Goal: Navigation & Orientation: Find specific page/section

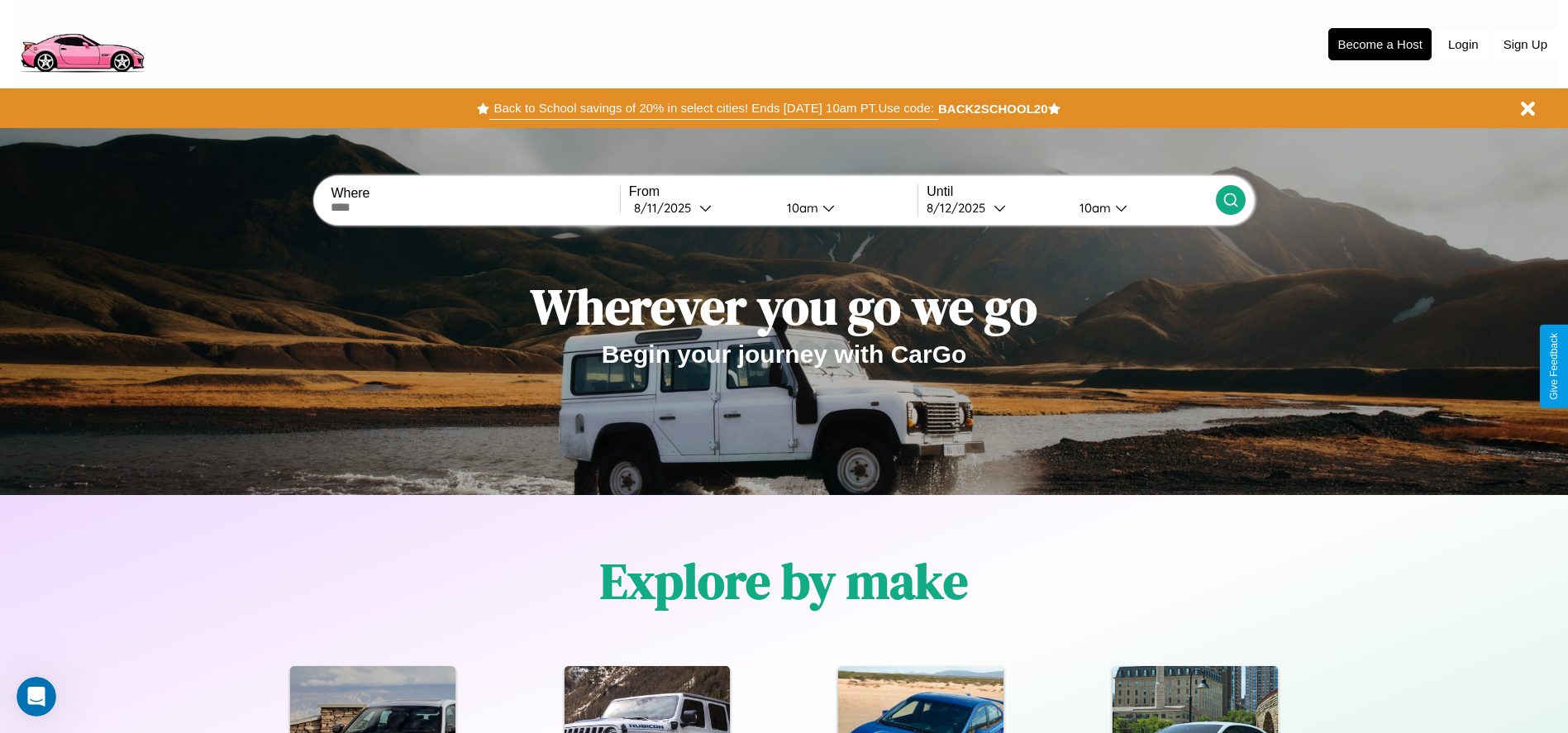
click at [713, 108] on button "Back to School savings of 20% in select cities! Ends [DATE] 10am PT. Use code:" at bounding box center [713, 108] width 448 height 23
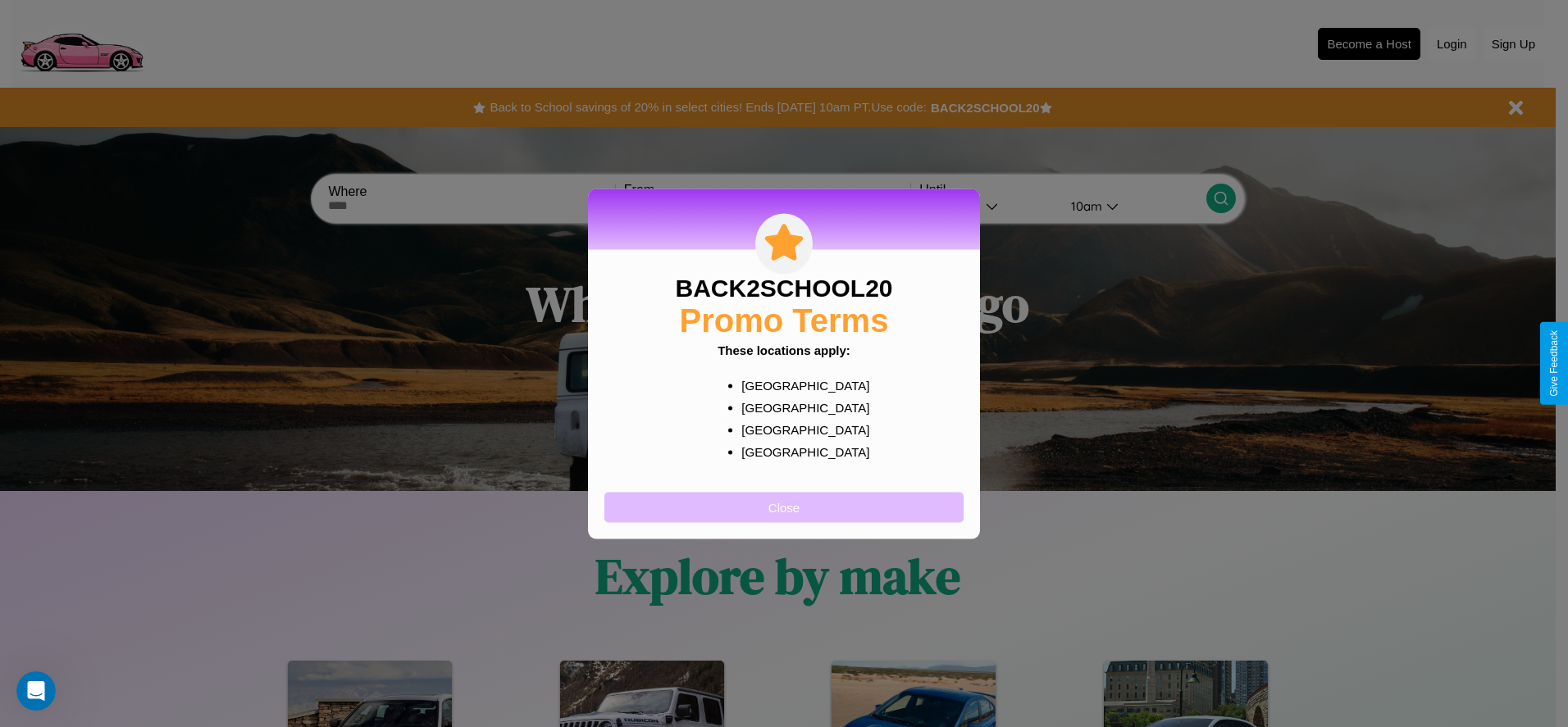
click at [784, 507] on button "Close" at bounding box center [784, 507] width 359 height 31
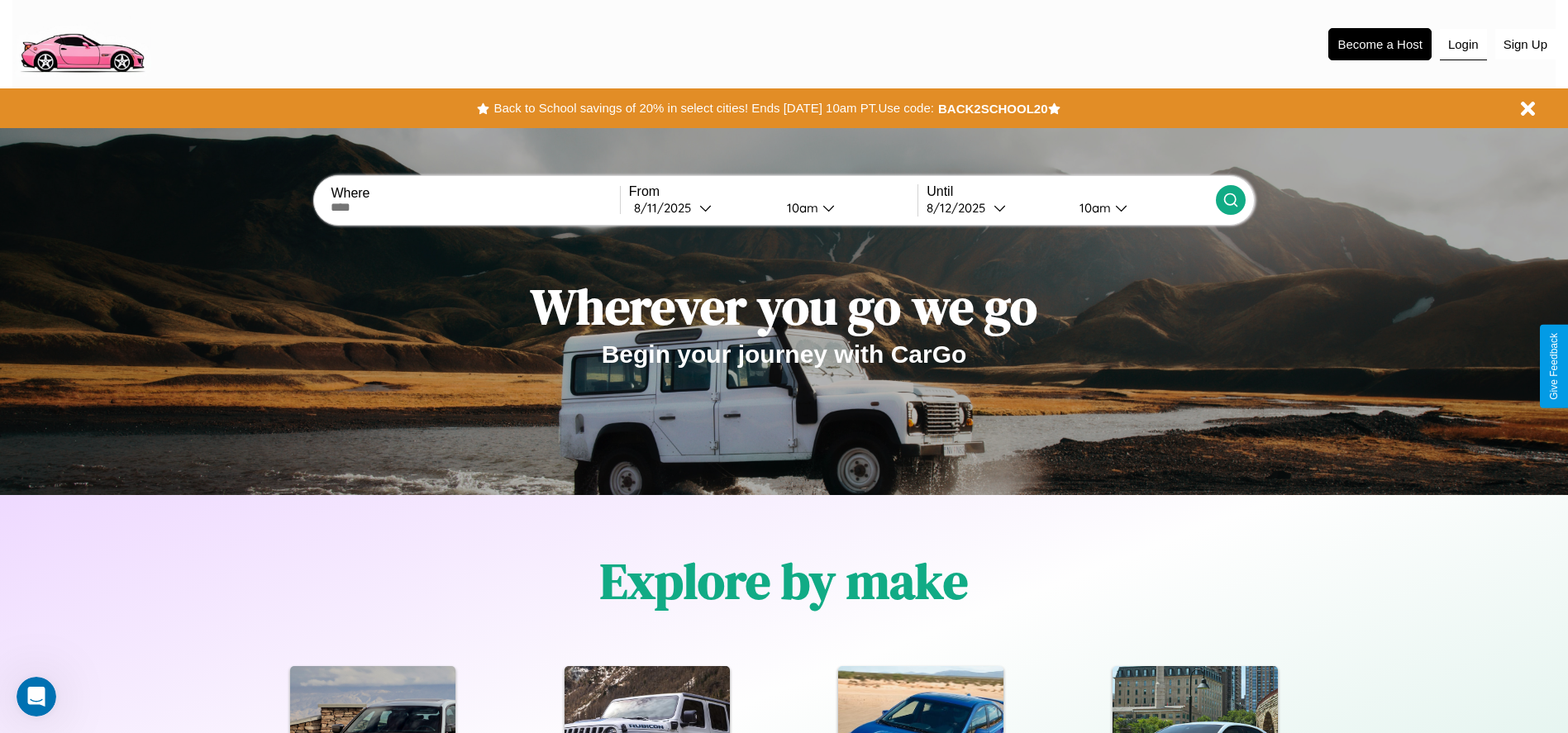
click at [1463, 44] on button "Login" at bounding box center [1463, 45] width 47 height 32
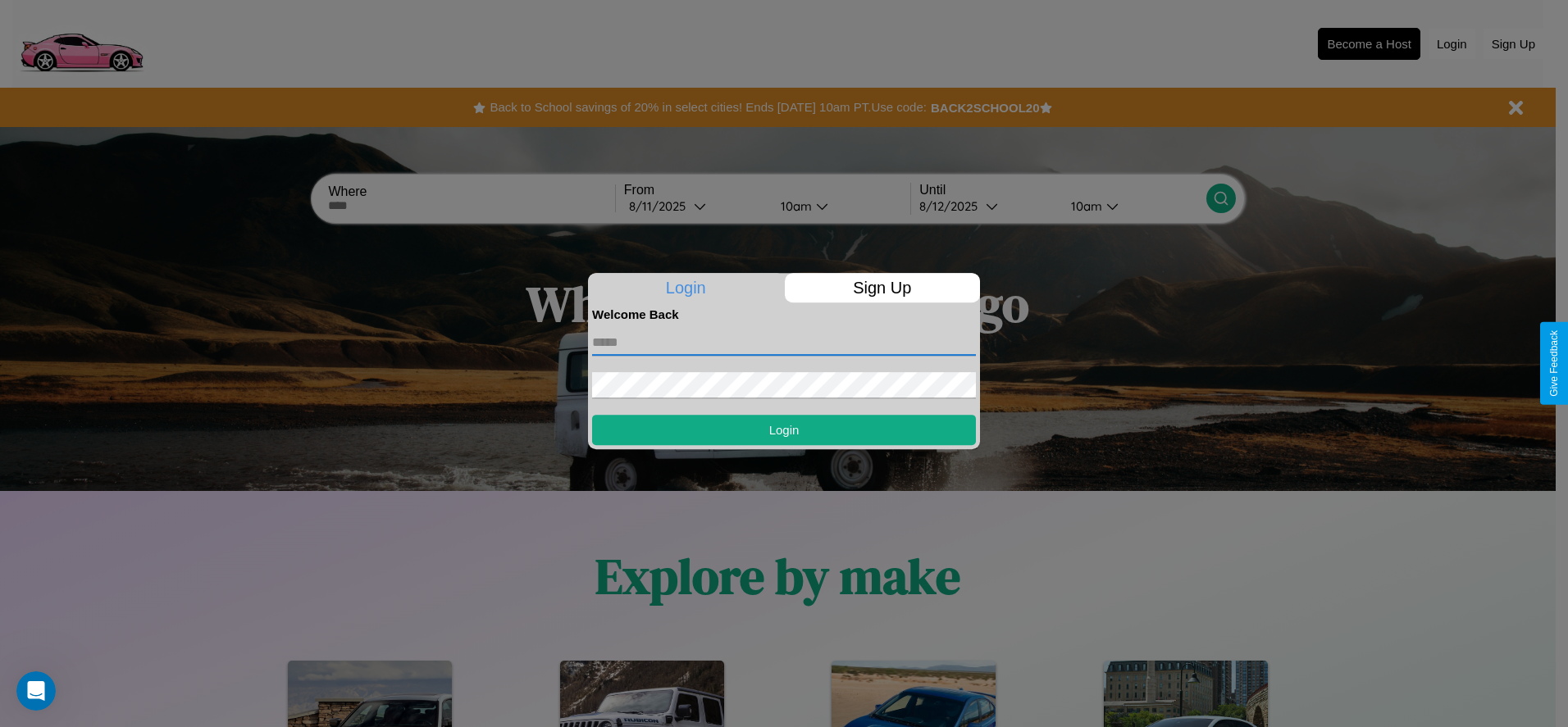
click at [784, 342] on input "text" at bounding box center [784, 342] width 384 height 26
type input "**********"
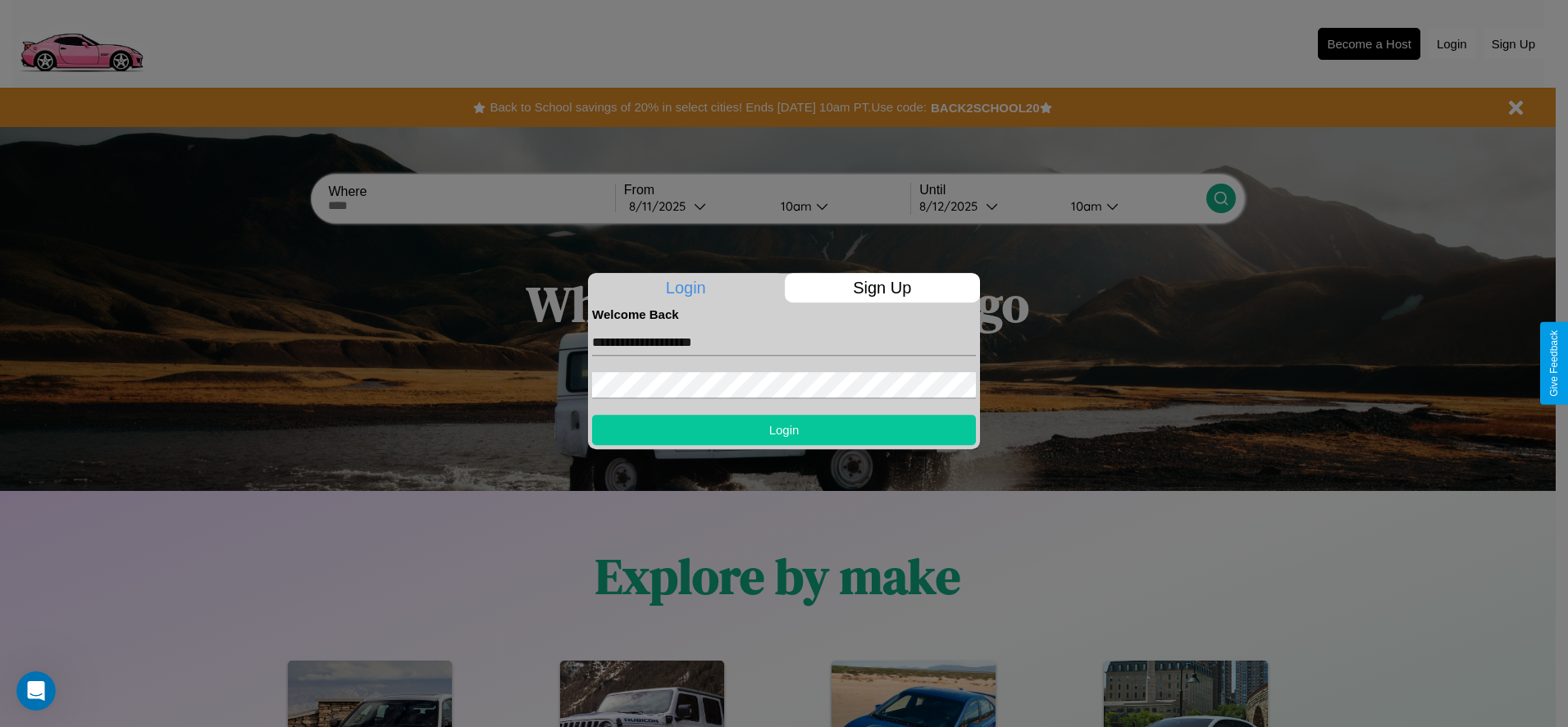
click at [784, 430] on button "Login" at bounding box center [784, 430] width 384 height 31
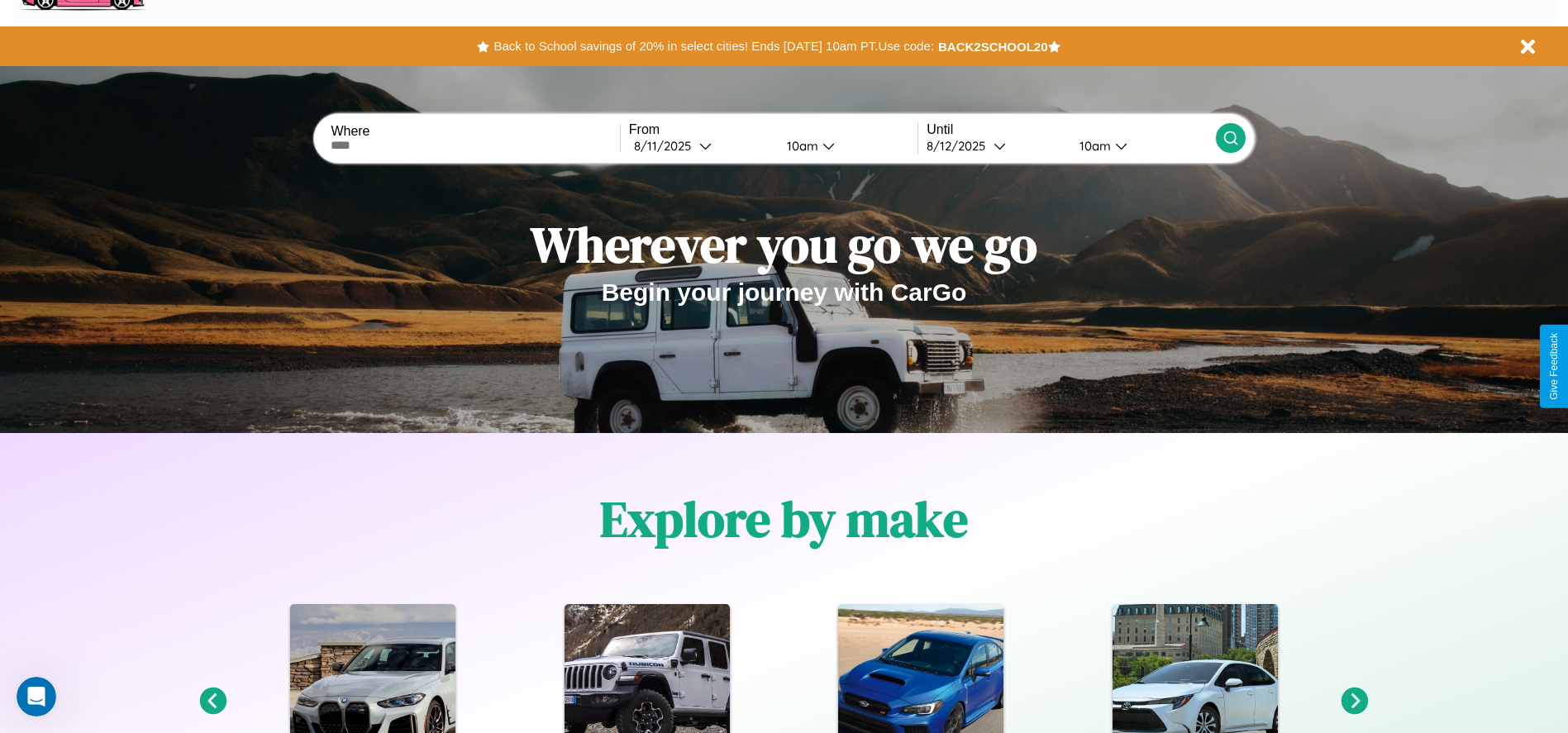
scroll to position [343, 0]
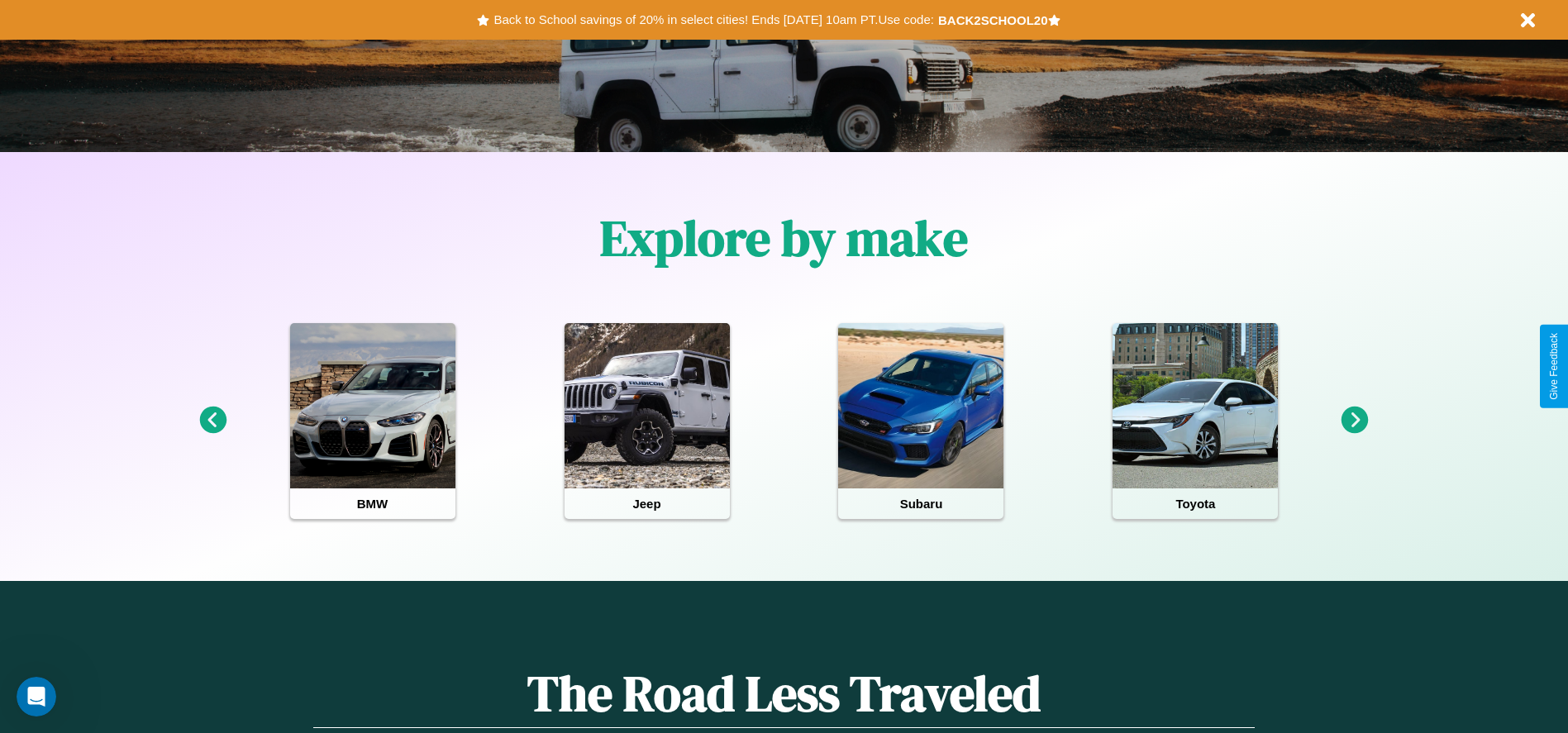
click at [213, 421] on icon at bounding box center [213, 421] width 27 height 27
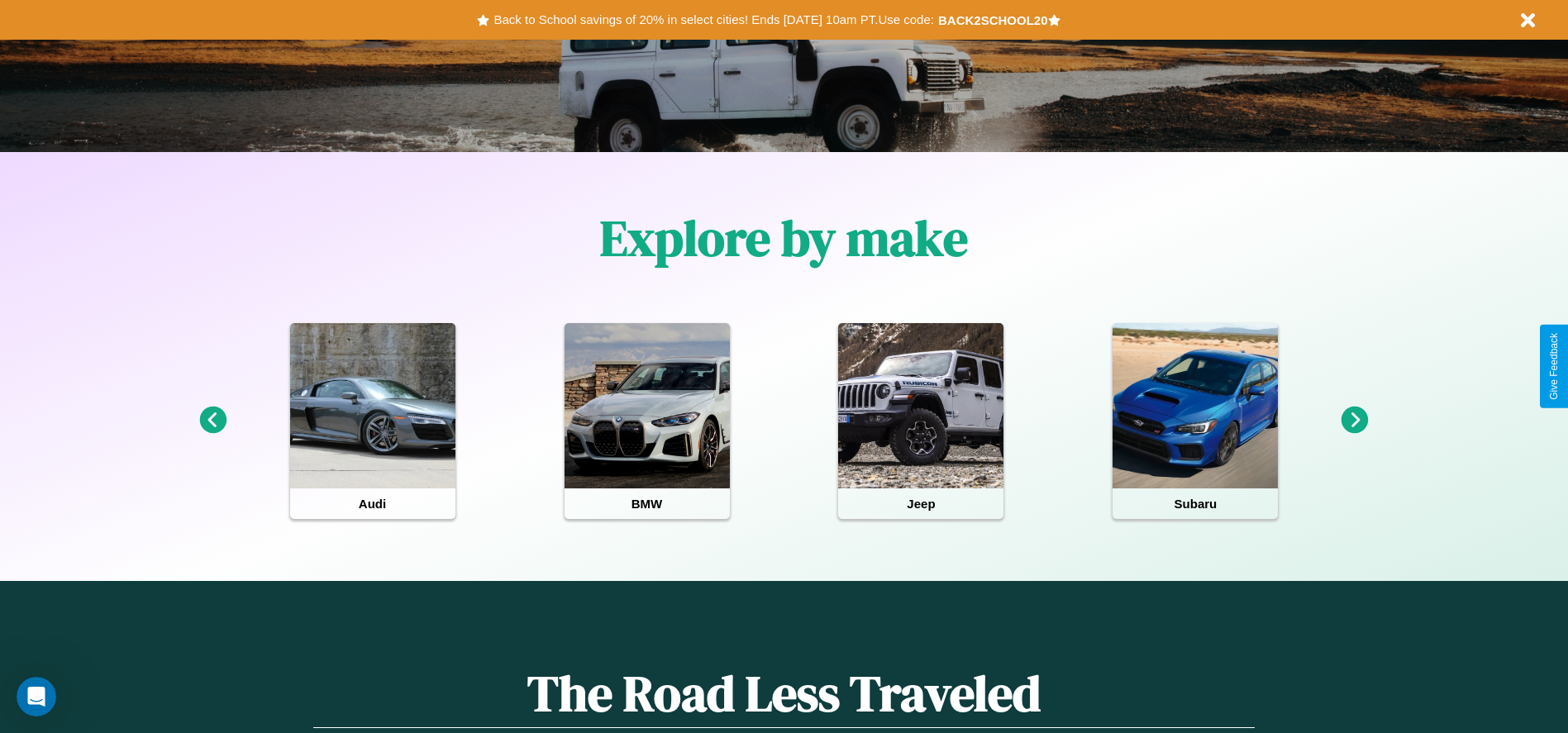
click at [213, 421] on icon at bounding box center [213, 421] width 27 height 27
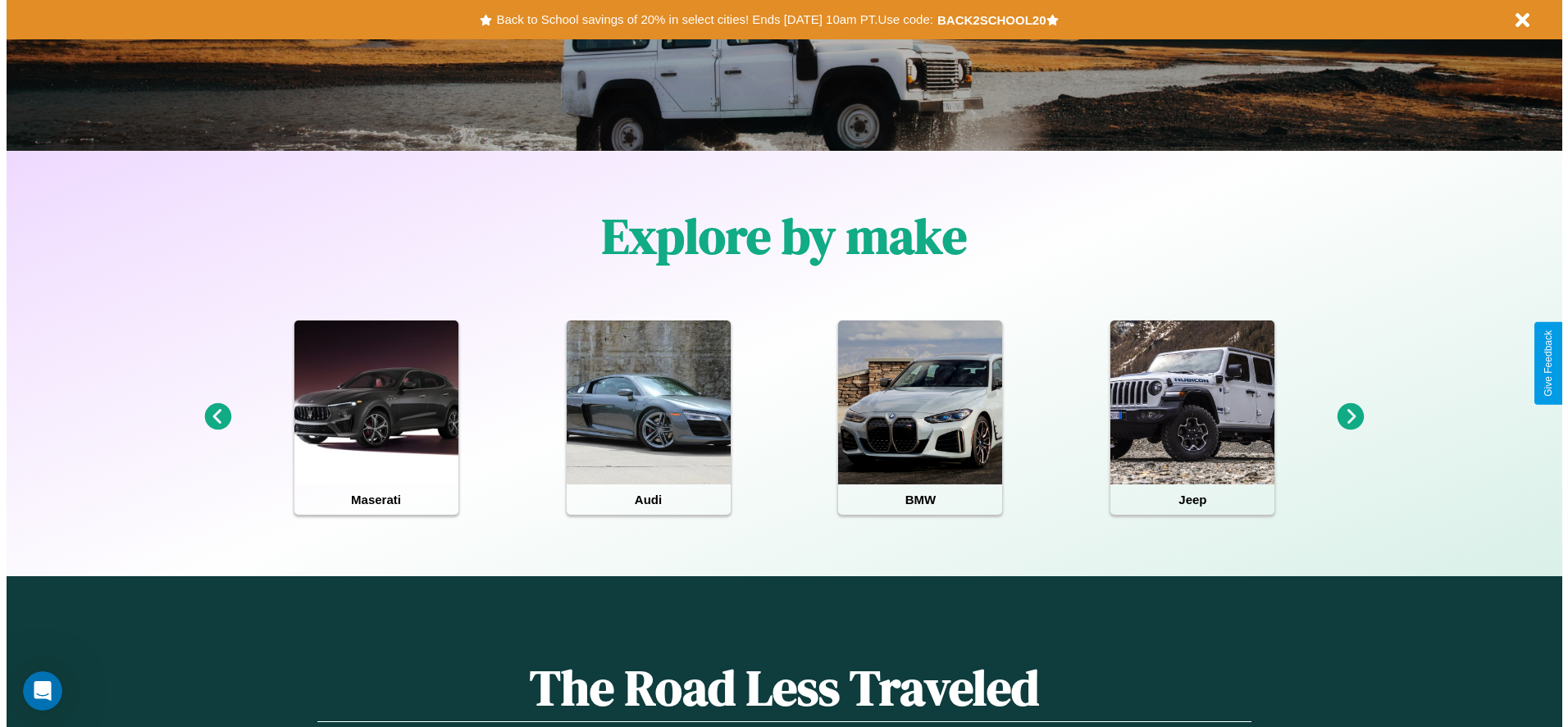
scroll to position [0, 0]
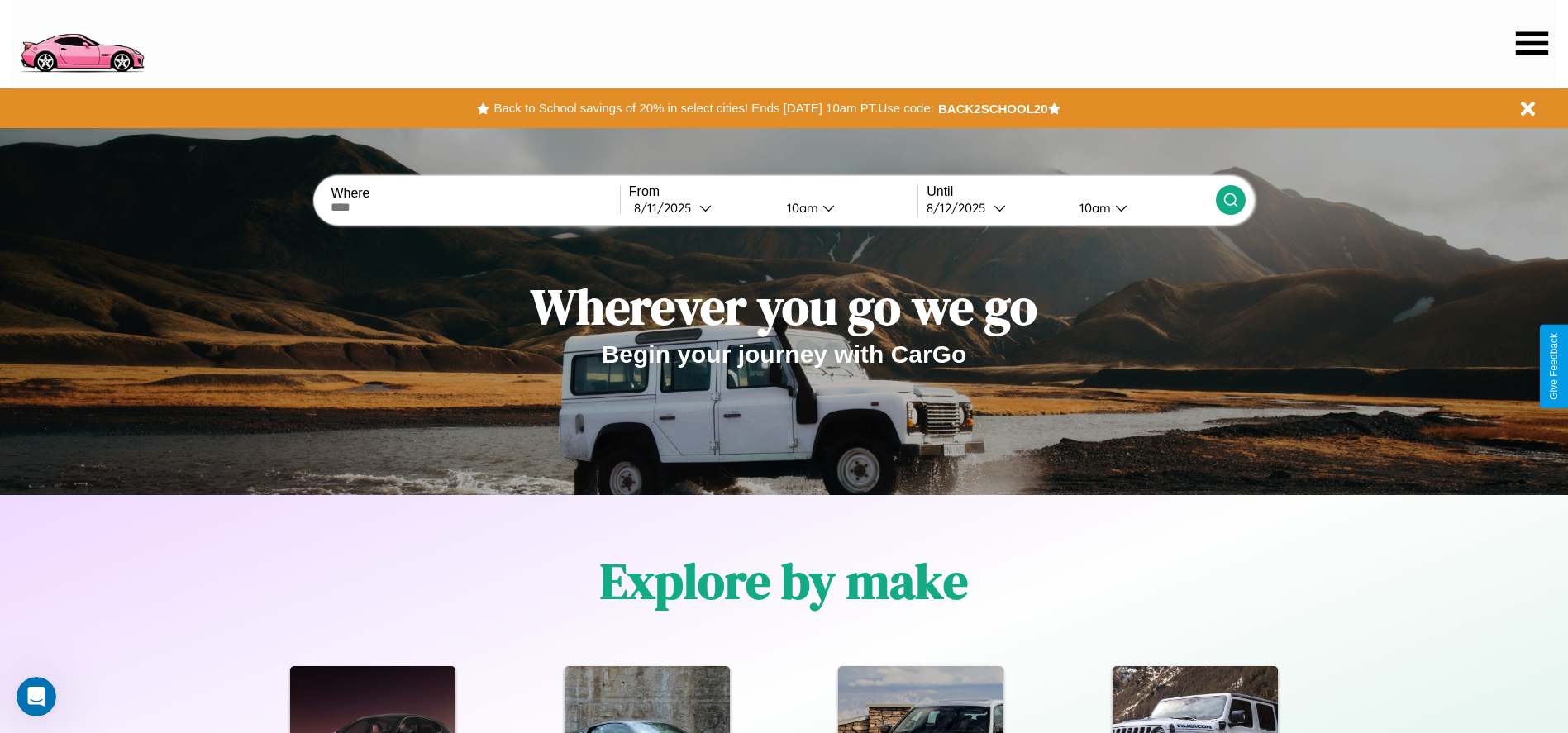
click at [1532, 43] on icon at bounding box center [1532, 43] width 33 height 23
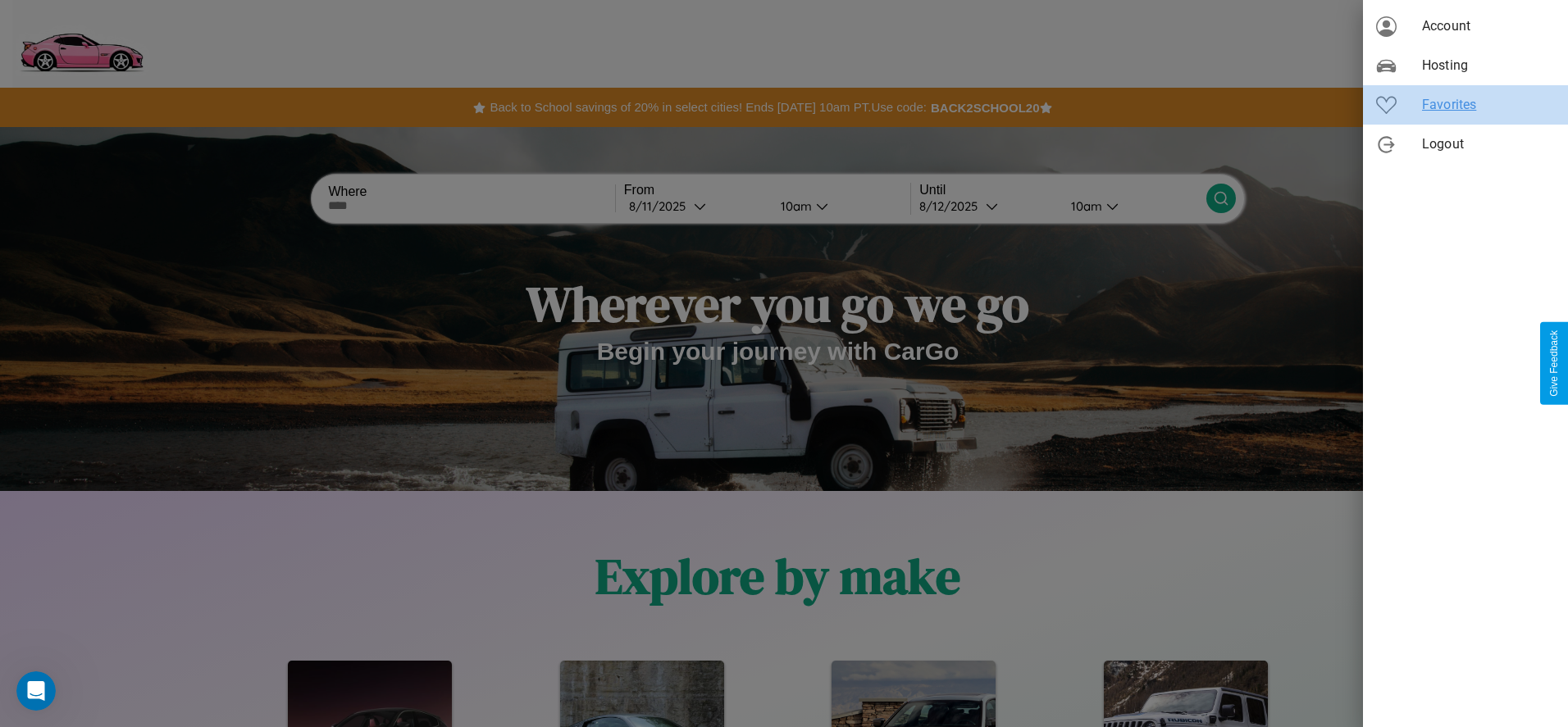
click at [1466, 105] on span "Favorites" at bounding box center [1489, 105] width 133 height 20
